Goal: Information Seeking & Learning: Learn about a topic

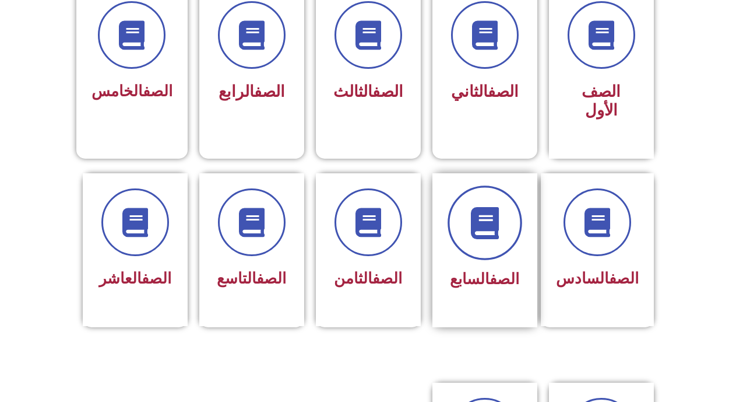
scroll to position [340, 0]
click at [497, 216] on icon at bounding box center [485, 223] width 32 height 32
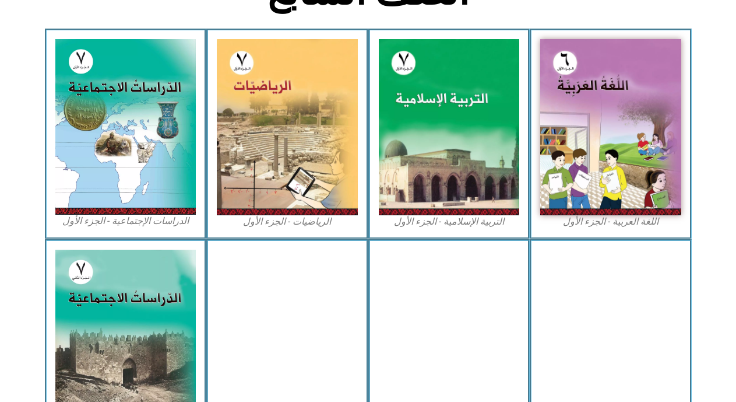
scroll to position [359, 0]
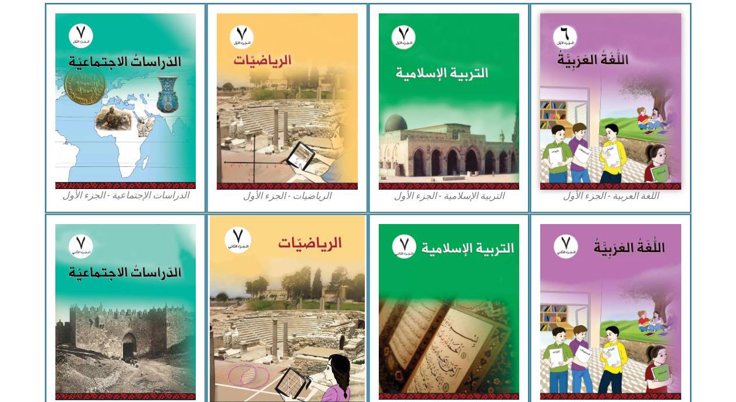
click at [328, 259] on img at bounding box center [287, 310] width 155 height 193
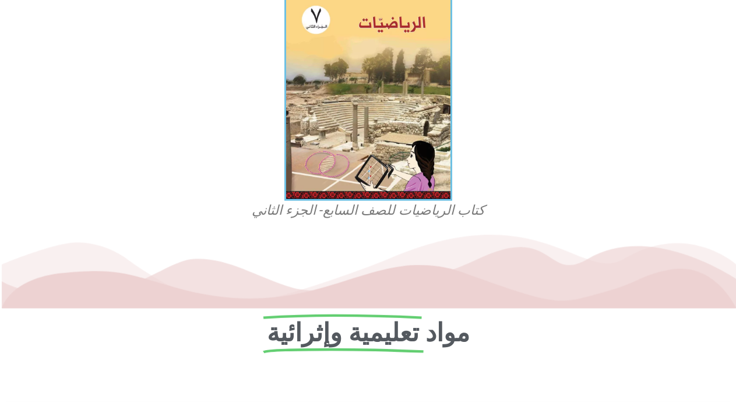
scroll to position [349, 0]
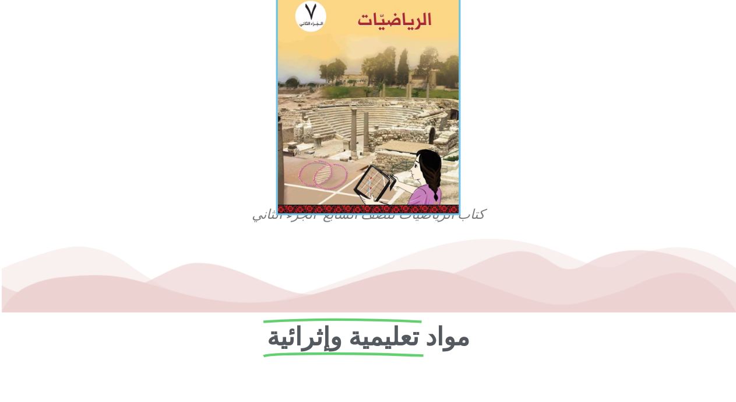
click at [304, 177] on img at bounding box center [368, 100] width 185 height 230
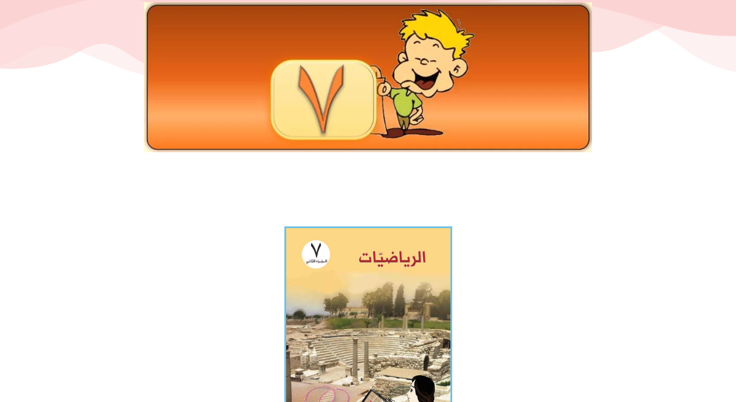
scroll to position [0, 0]
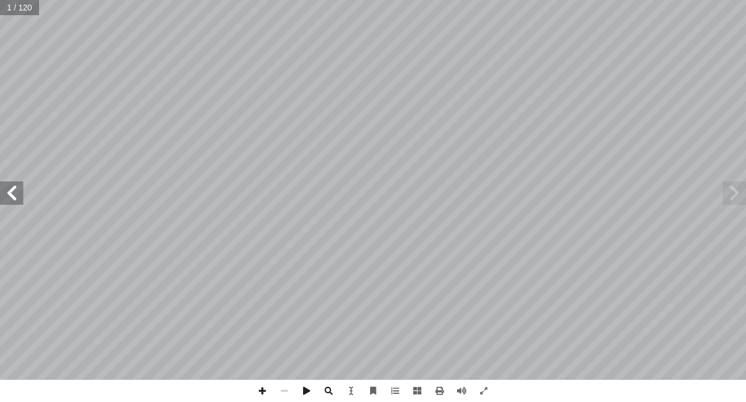
drag, startPoint x: 481, startPoint y: 385, endPoint x: 19, endPoint y: 192, distance: 500.5
click at [19, 192] on span at bounding box center [11, 192] width 23 height 23
drag, startPoint x: 471, startPoint y: 395, endPoint x: 413, endPoint y: 390, distance: 58.4
click at [413, 390] on div at bounding box center [373, 390] width 244 height 22
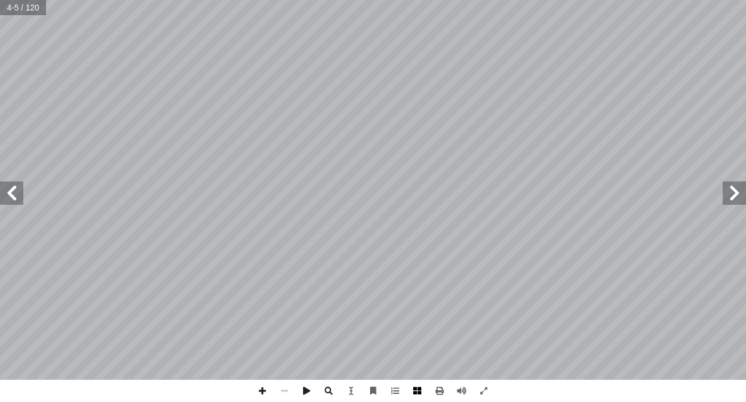
click at [413, 390] on span at bounding box center [417, 390] width 22 height 22
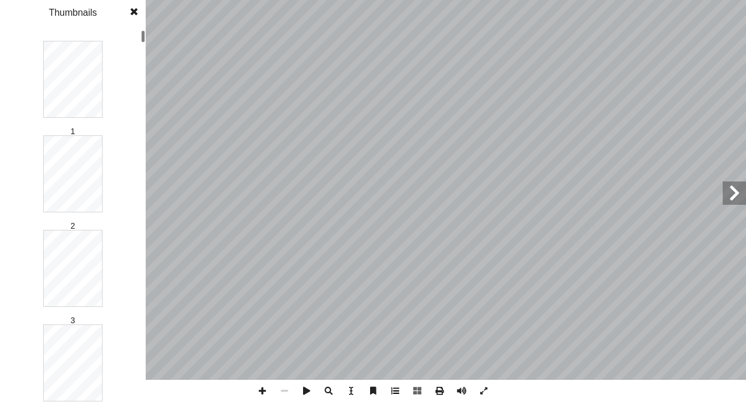
click at [395, 388] on span at bounding box center [395, 390] width 22 height 22
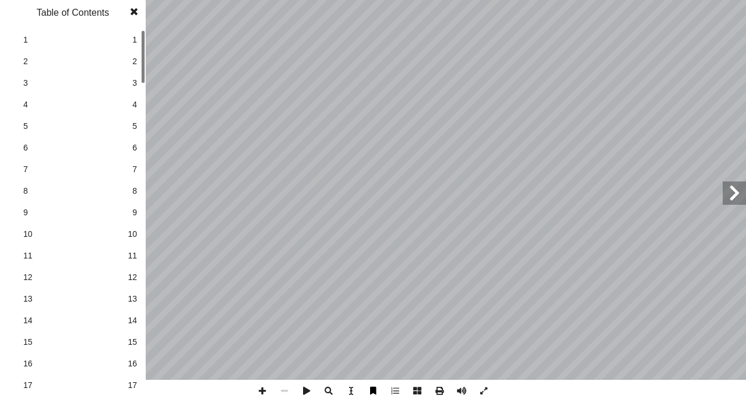
click at [373, 389] on span at bounding box center [373, 390] width 22 height 22
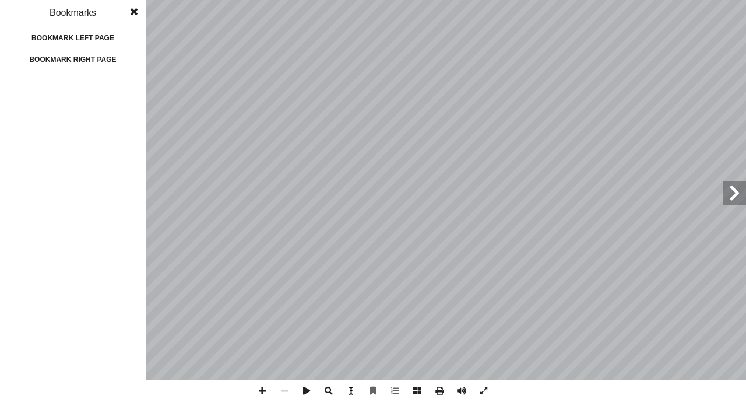
click at [347, 392] on span at bounding box center [351, 390] width 22 height 22
click at [304, 389] on span at bounding box center [306, 390] width 22 height 22
click at [484, 391] on span at bounding box center [484, 390] width 22 height 22
click at [306, 387] on span at bounding box center [306, 390] width 22 height 22
click at [135, 10] on span at bounding box center [134, 11] width 21 height 23
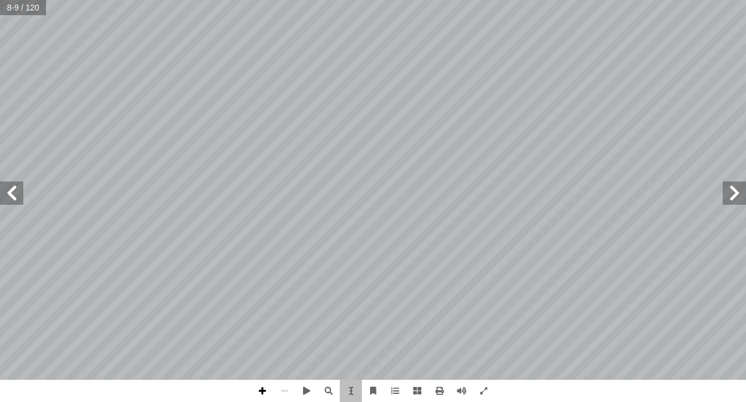
click at [256, 396] on span at bounding box center [262, 390] width 22 height 22
click at [281, 393] on span at bounding box center [284, 390] width 22 height 22
click at [744, 200] on span at bounding box center [734, 192] width 23 height 23
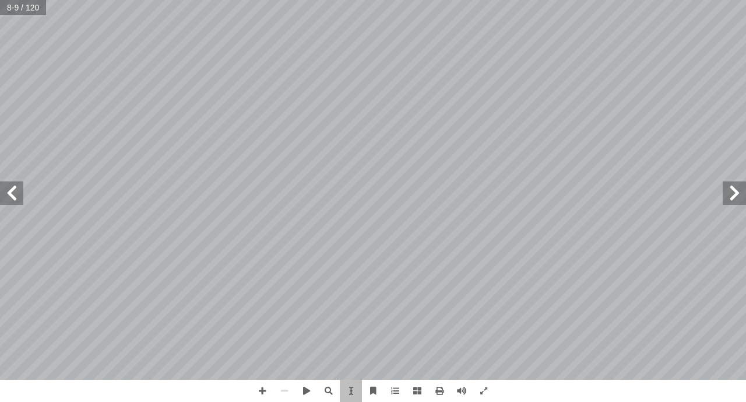
click at [744, 200] on span at bounding box center [734, 192] width 23 height 23
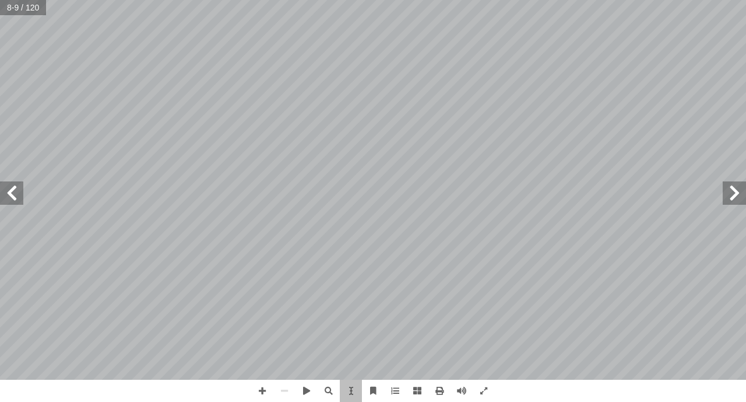
click at [744, 200] on span at bounding box center [734, 192] width 23 height 23
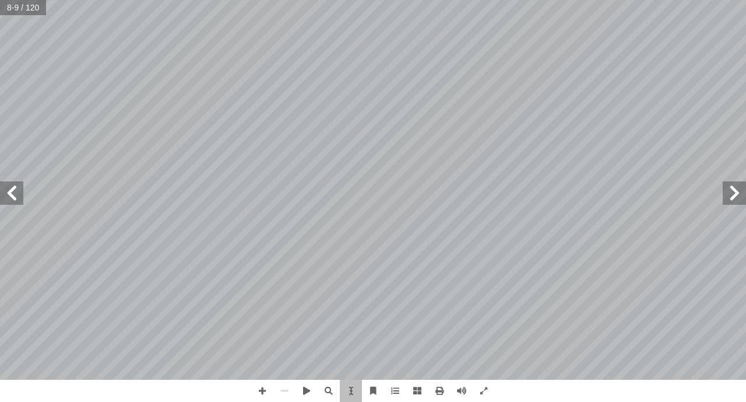
click at [744, 200] on span at bounding box center [734, 192] width 23 height 23
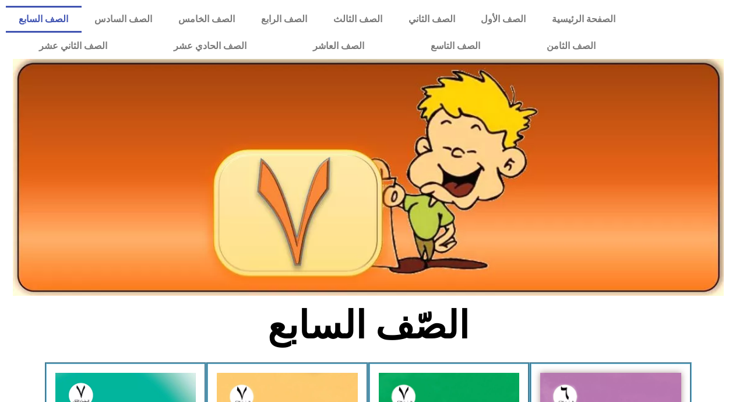
scroll to position [358, 0]
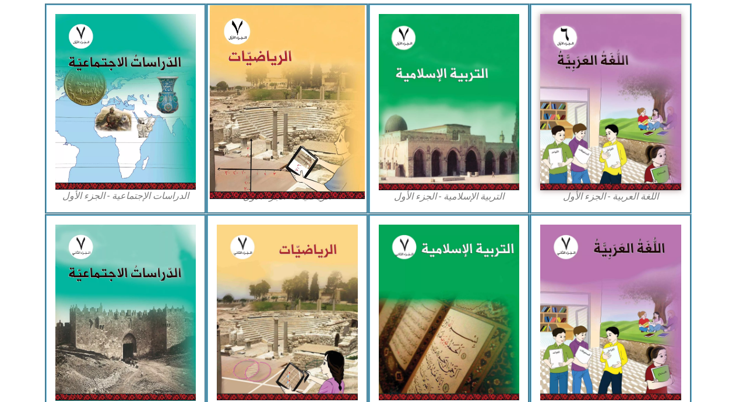
click at [291, 128] on img at bounding box center [287, 101] width 155 height 193
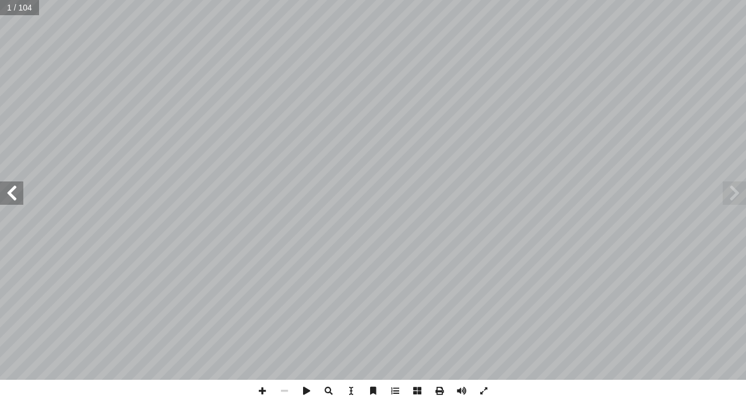
click at [21, 194] on span at bounding box center [11, 192] width 23 height 23
click at [17, 186] on span at bounding box center [11, 192] width 23 height 23
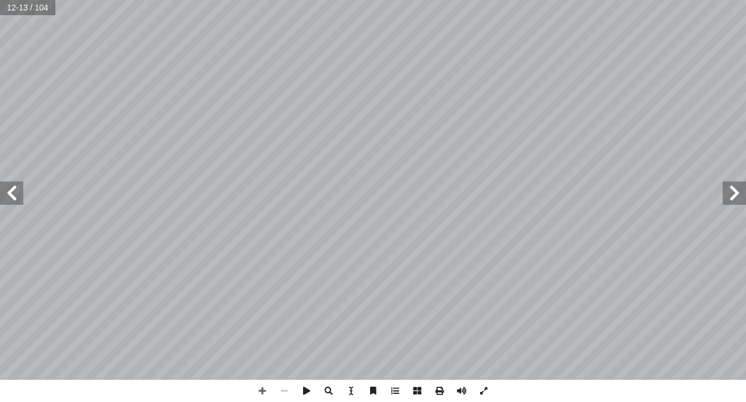
drag, startPoint x: 17, startPoint y: 186, endPoint x: 483, endPoint y: 390, distance: 508.0
click at [483, 390] on span at bounding box center [484, 390] width 22 height 22
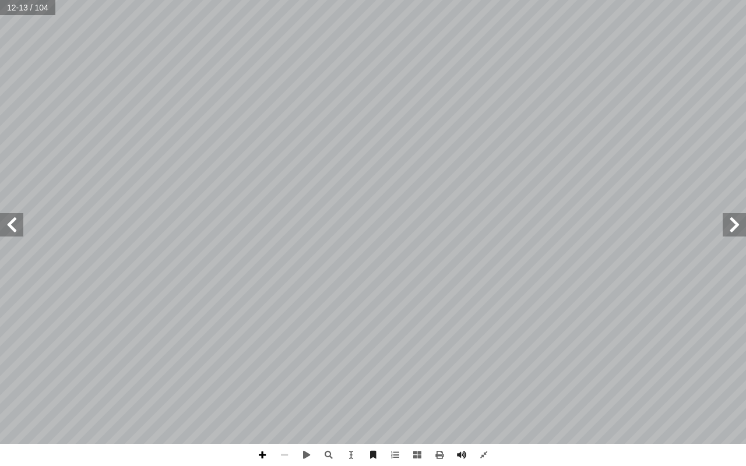
click at [262, 401] on span at bounding box center [262, 455] width 22 height 22
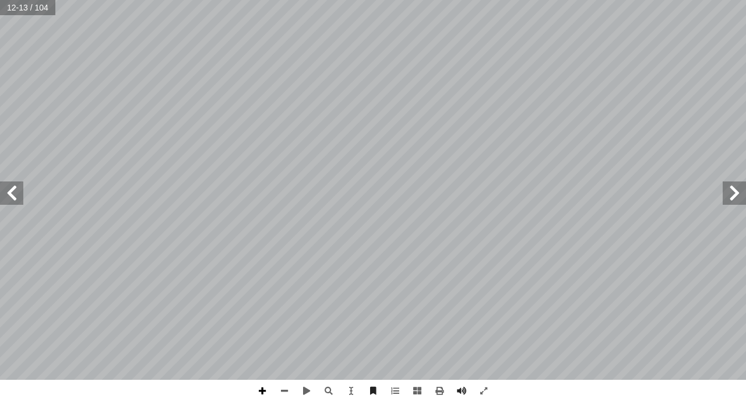
click at [263, 390] on span at bounding box center [262, 390] width 22 height 22
click at [286, 388] on span at bounding box center [284, 390] width 22 height 22
drag, startPoint x: 286, startPoint y: 388, endPoint x: 261, endPoint y: 385, distance: 25.2
click at [261, 385] on div at bounding box center [373, 390] width 244 height 22
click at [261, 385] on span at bounding box center [262, 390] width 22 height 22
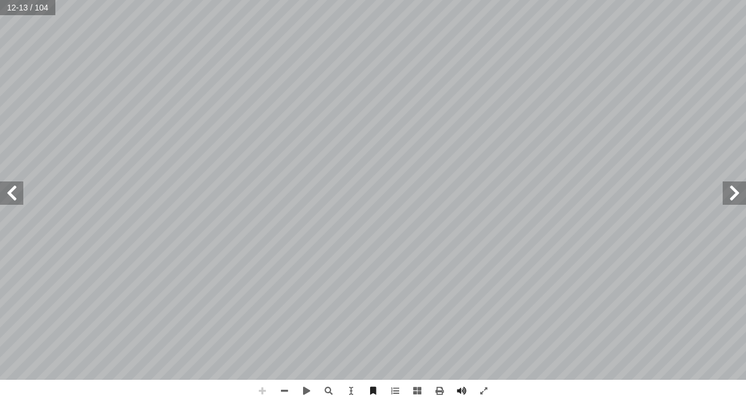
click at [261, 385] on span at bounding box center [262, 390] width 22 height 22
click at [288, 386] on span at bounding box center [284, 390] width 22 height 22
